Goal: Information Seeking & Learning: Learn about a topic

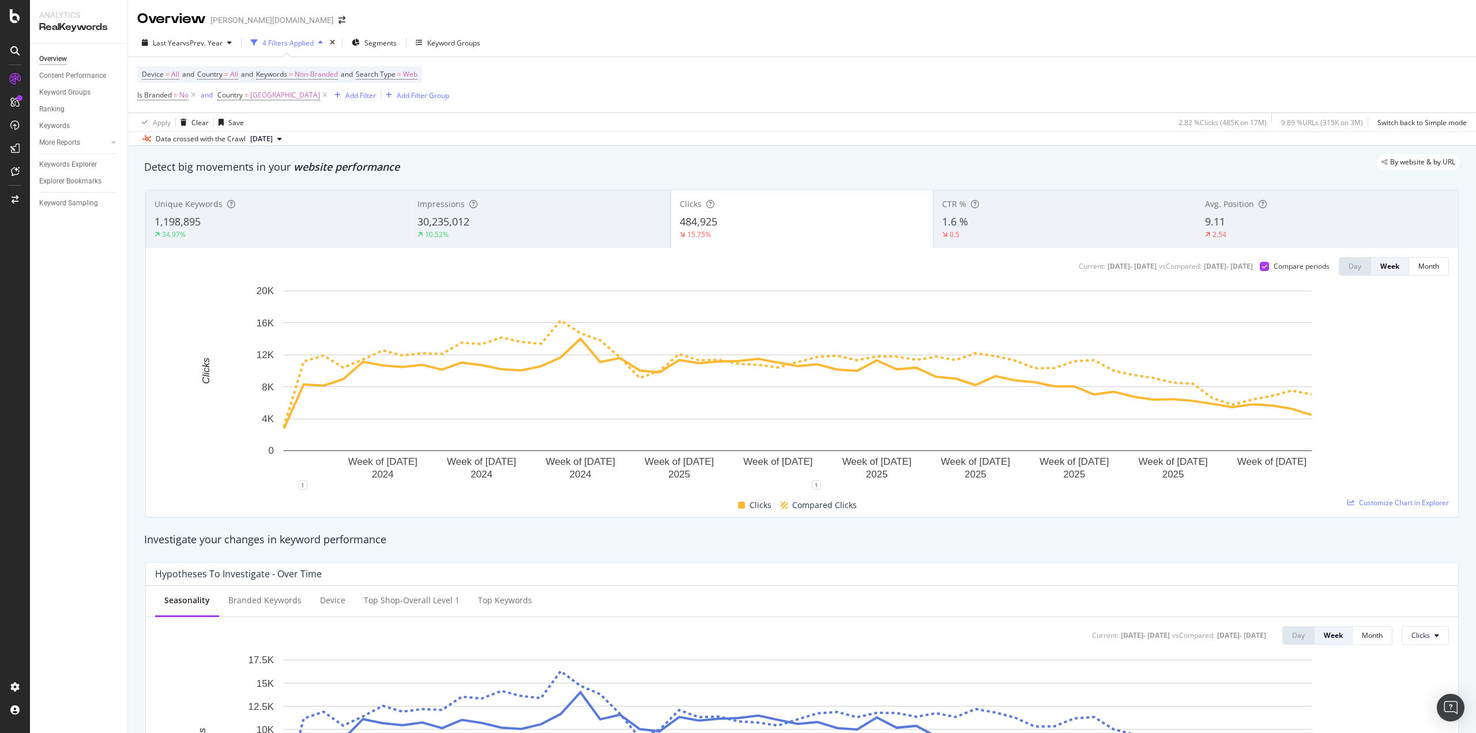
click at [977, 231] on div "0.5" at bounding box center [1064, 234] width 245 height 10
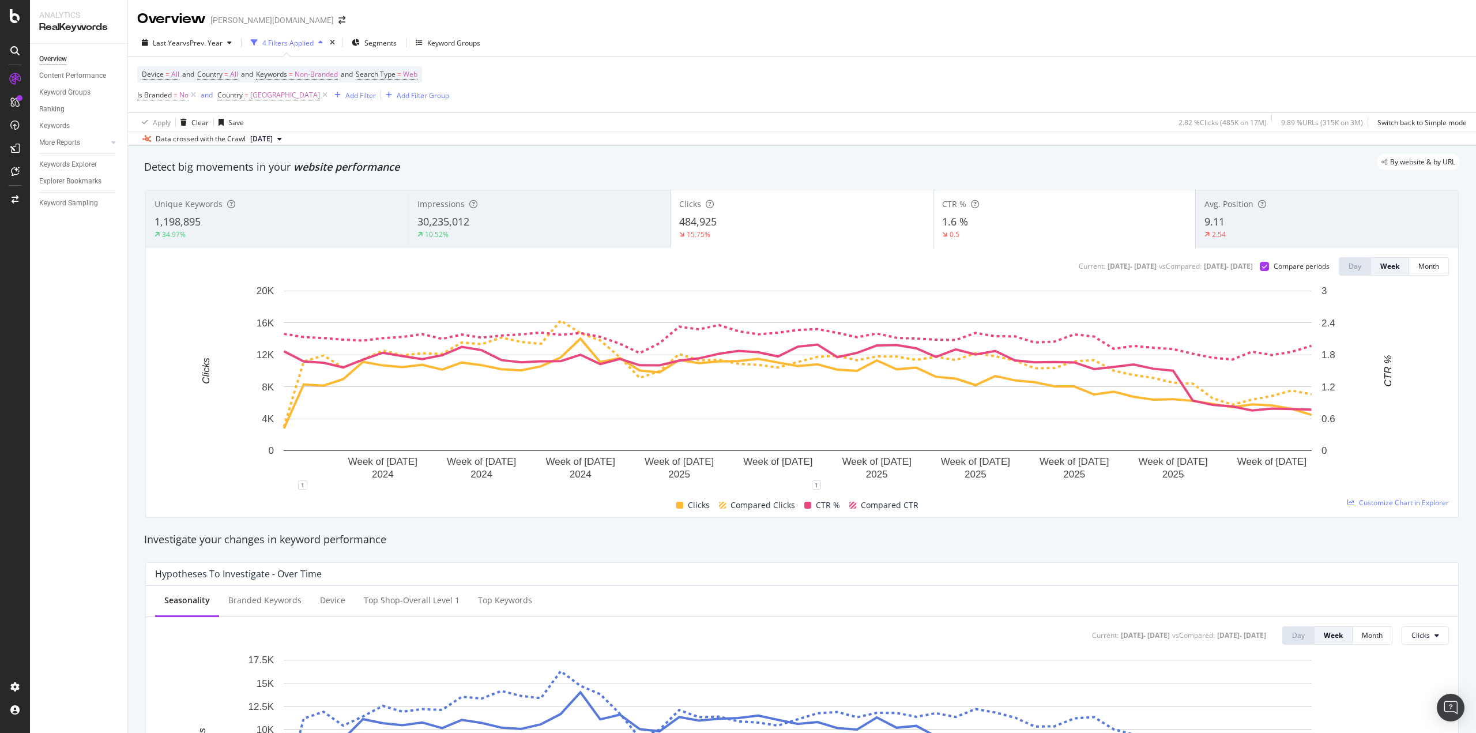
click at [977, 231] on div "0.5" at bounding box center [1064, 234] width 245 height 10
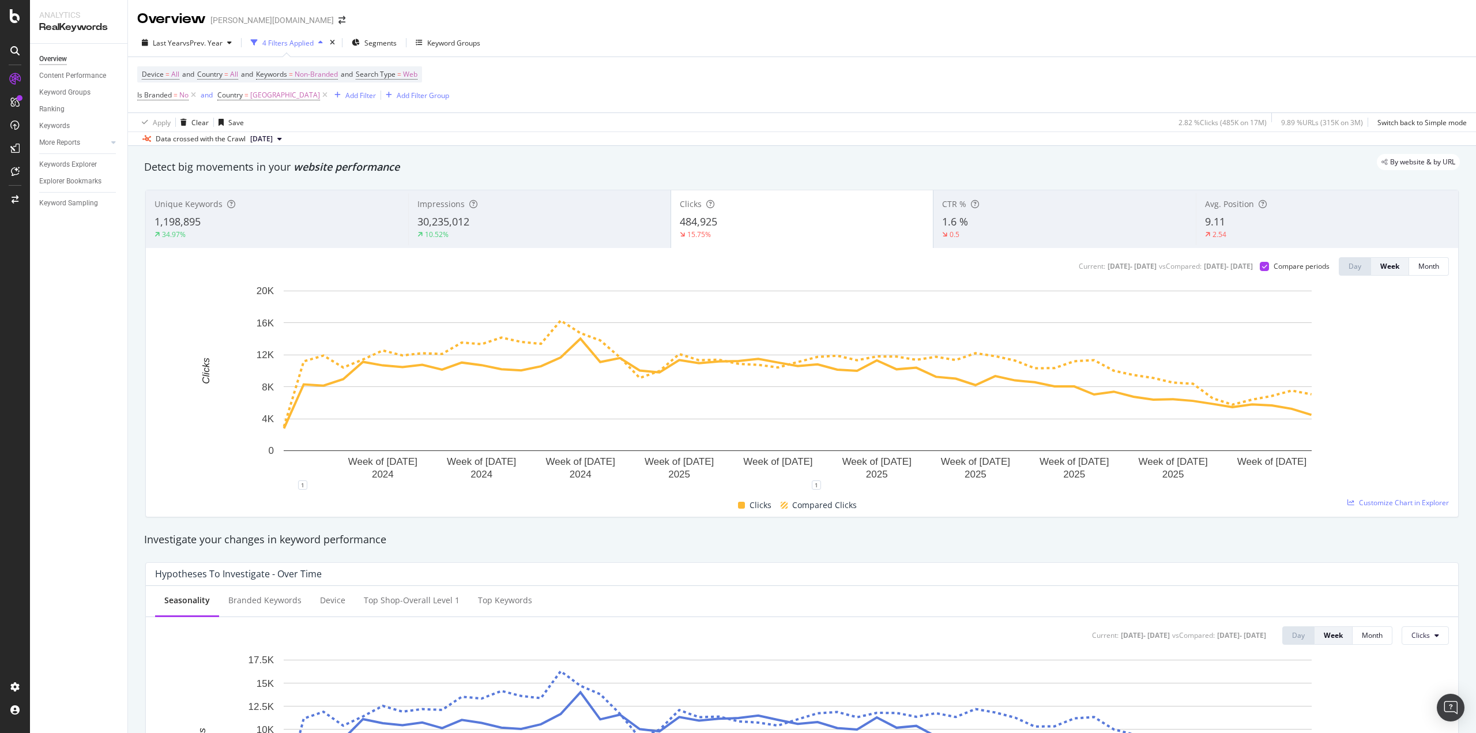
click at [1234, 235] on div "2.54" at bounding box center [1327, 234] width 244 height 10
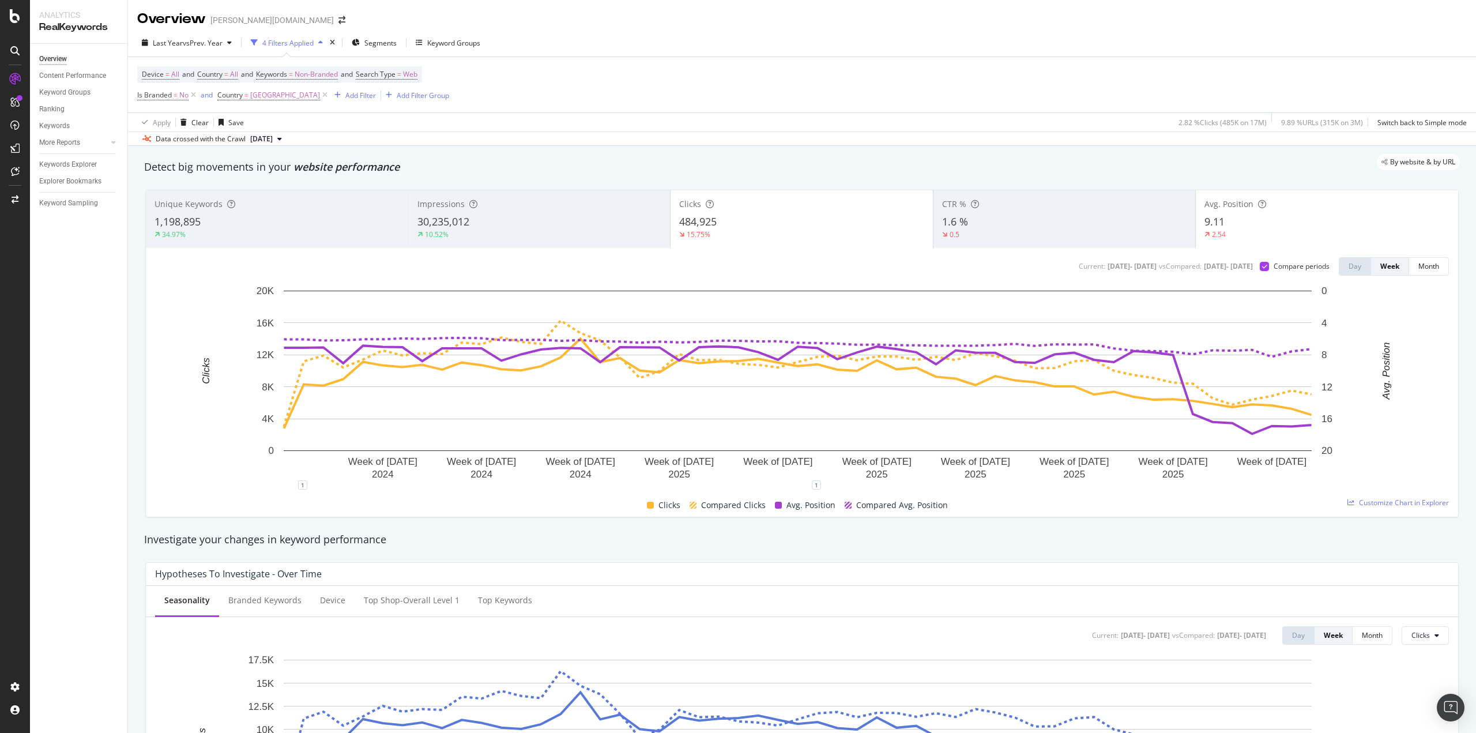
click at [1234, 235] on div "2.54" at bounding box center [1327, 234] width 245 height 10
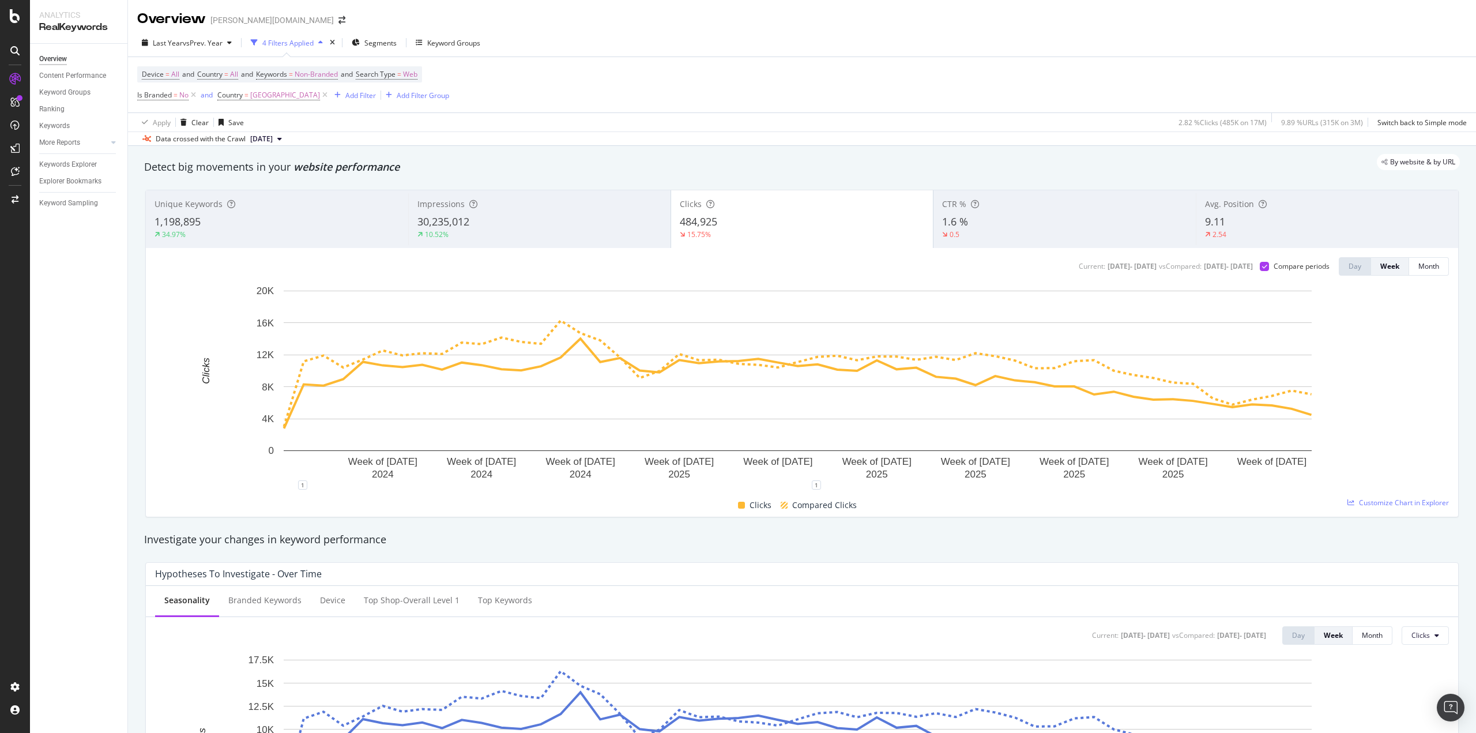
click at [536, 216] on div "30,235,012" at bounding box center [539, 222] width 244 height 15
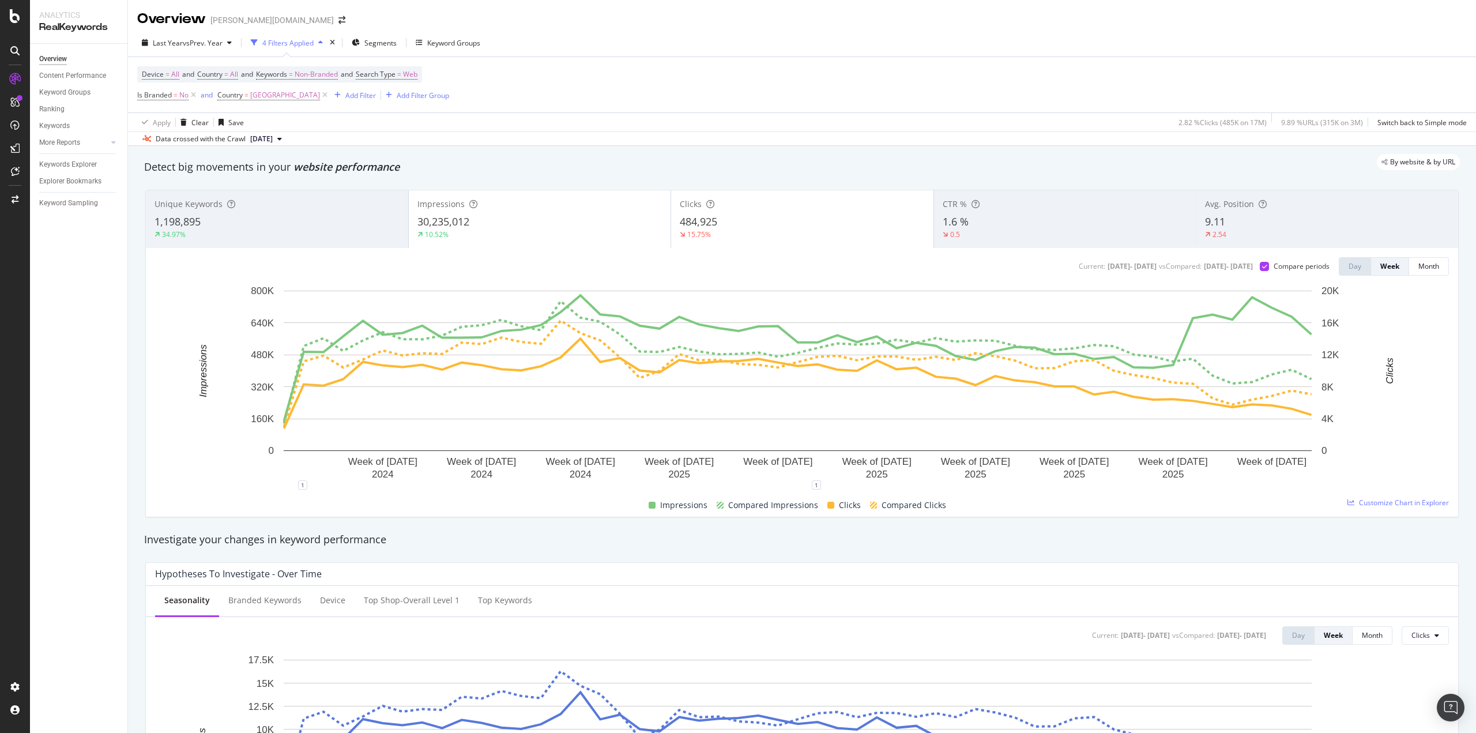
click at [536, 216] on div "30,235,012" at bounding box center [539, 222] width 245 height 15
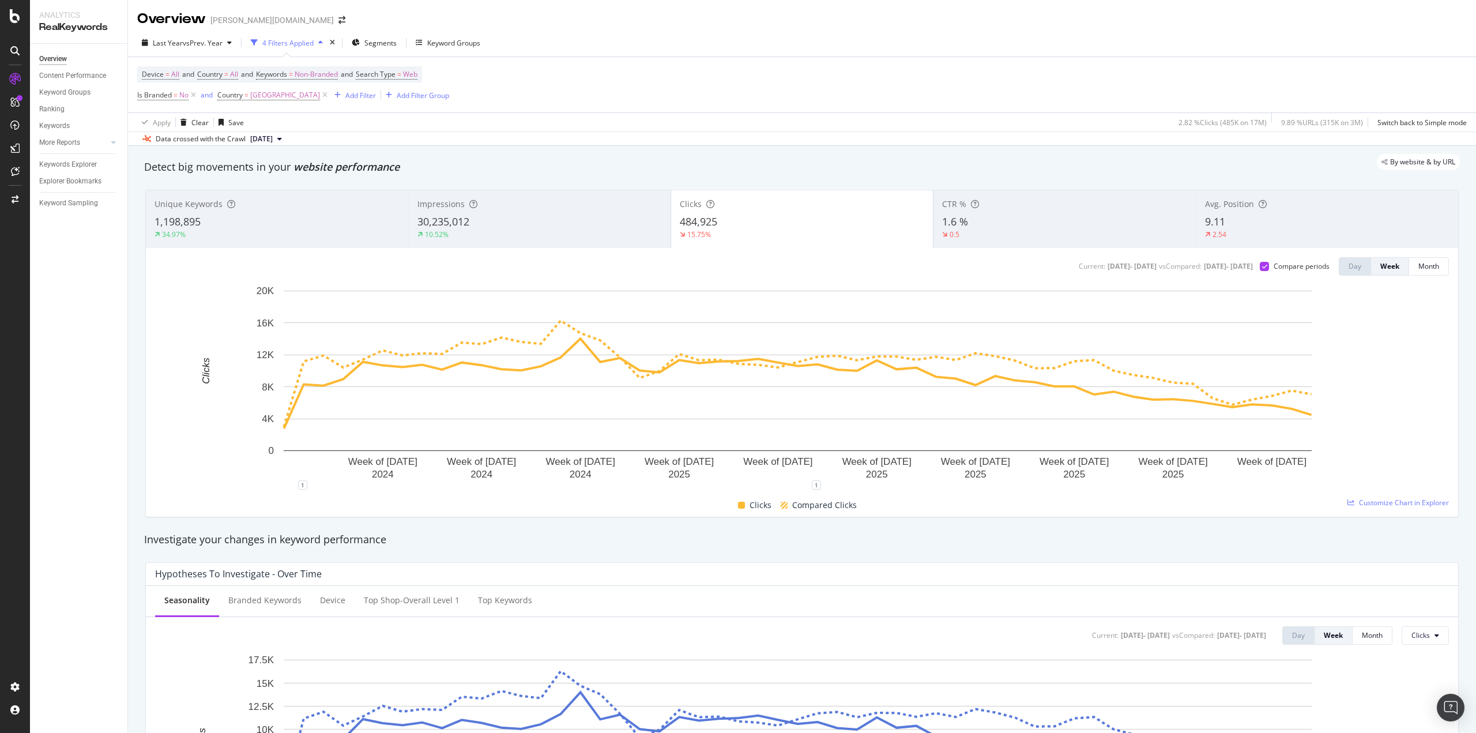
click at [193, 227] on span "1,198,895" at bounding box center [178, 222] width 46 height 14
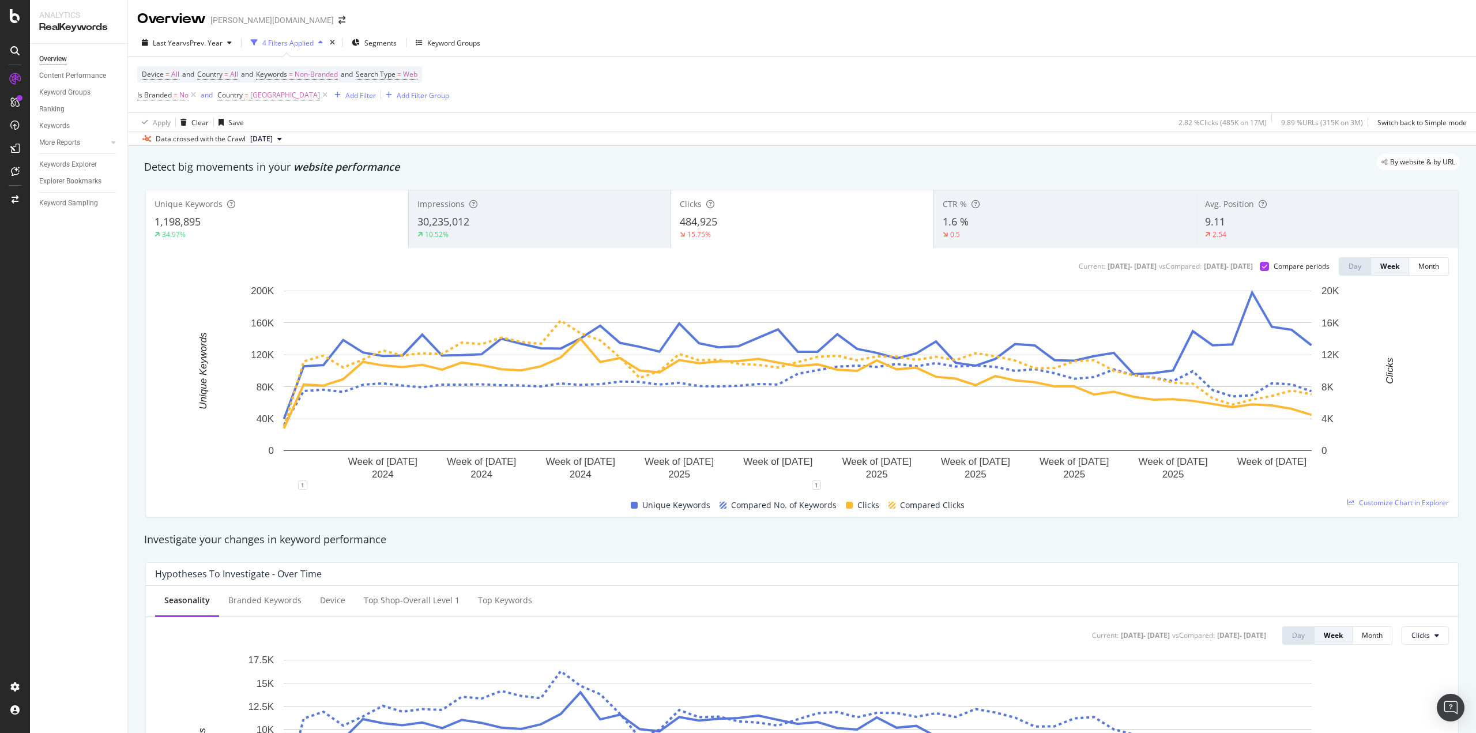
click at [277, 209] on div "Unique Keywords" at bounding box center [277, 204] width 245 height 12
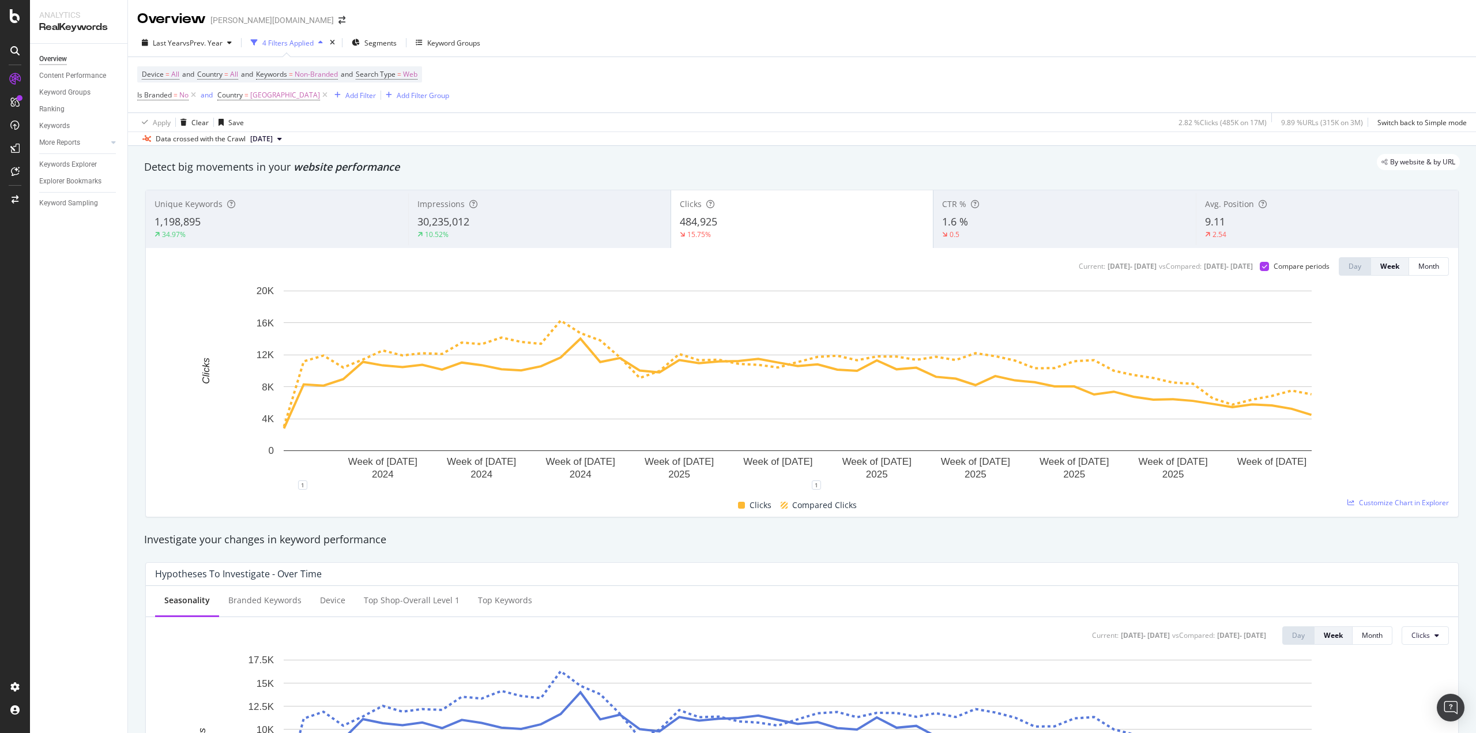
drag, startPoint x: 272, startPoint y: 201, endPoint x: 134, endPoint y: 277, distance: 157.7
drag, startPoint x: 133, startPoint y: 327, endPoint x: 130, endPoint y: 297, distance: 30.2
